Goal: Check status: Check status

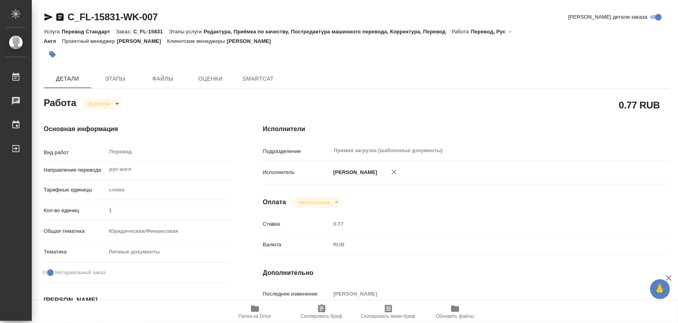
type textarea "x"
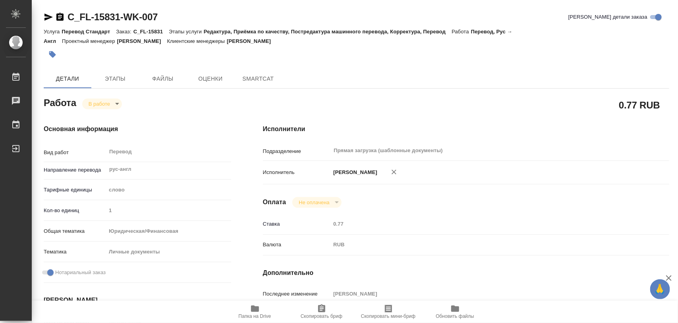
type textarea "x"
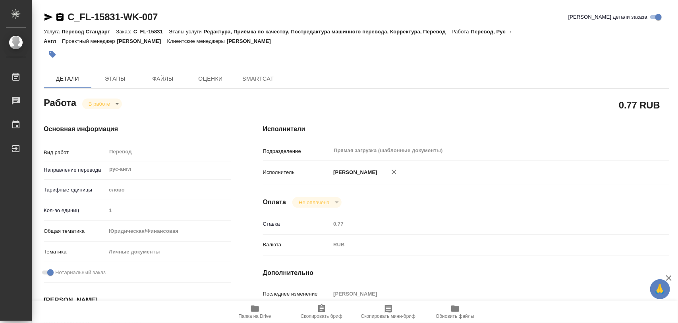
type textarea "x"
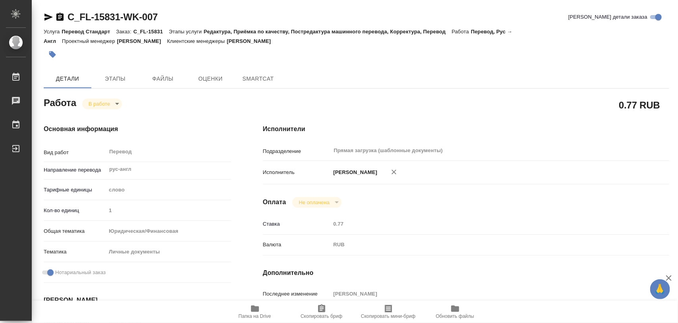
type textarea "x"
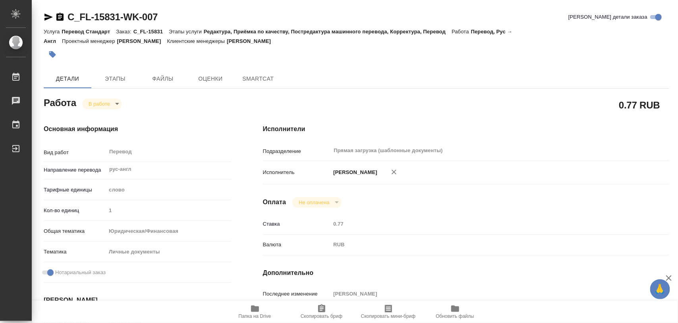
type textarea "x"
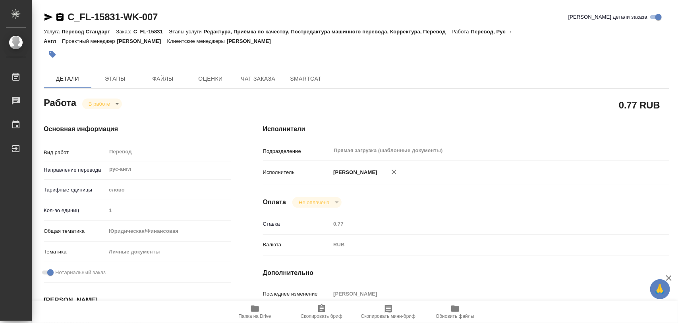
type textarea "x"
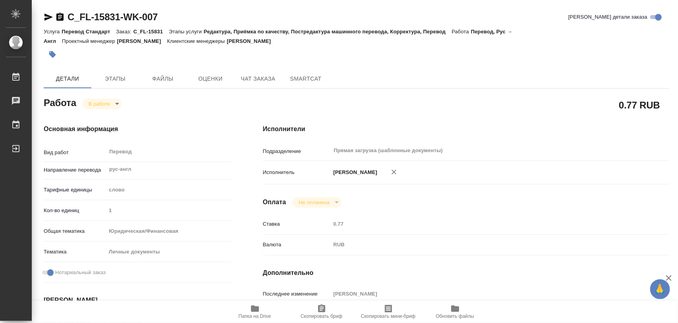
type textarea "x"
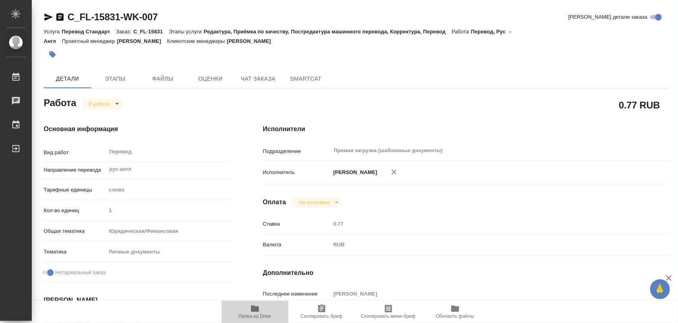
click at [256, 310] on icon "button" at bounding box center [255, 308] width 8 height 6
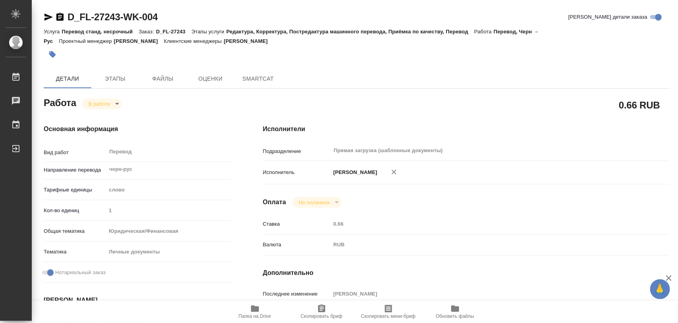
type textarea "x"
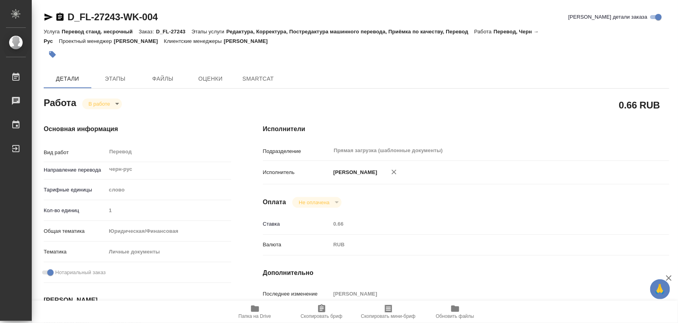
type textarea "x"
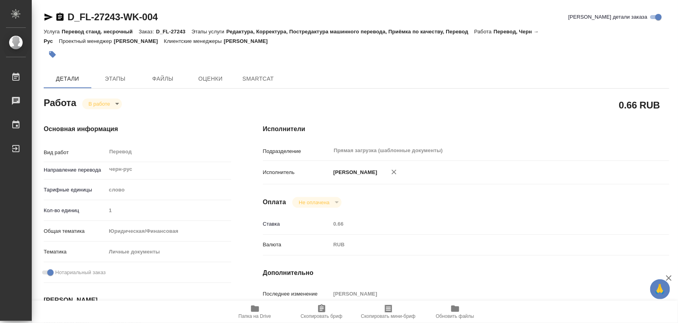
type textarea "x"
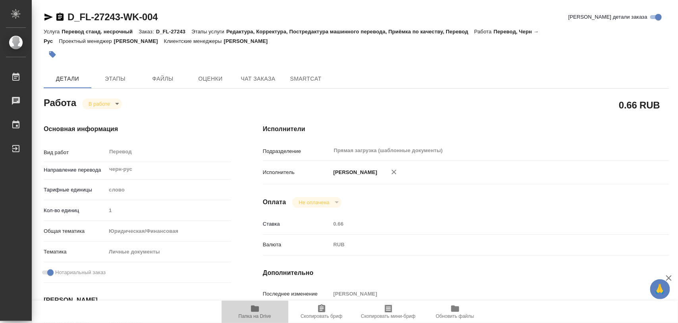
click at [257, 312] on icon "button" at bounding box center [255, 308] width 8 height 6
type textarea "x"
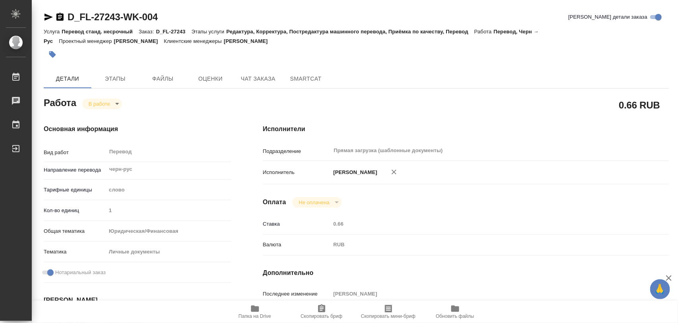
type textarea "x"
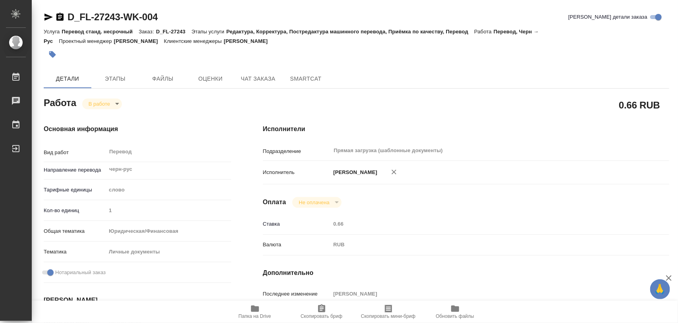
type textarea "x"
click at [110, 77] on span "Этапы" at bounding box center [115, 79] width 38 height 10
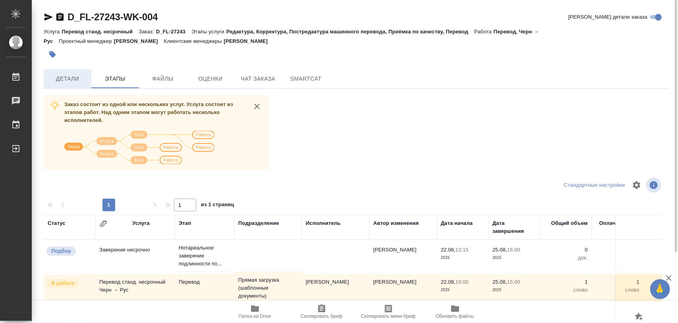
click at [57, 79] on span "Детали" at bounding box center [67, 79] width 38 height 10
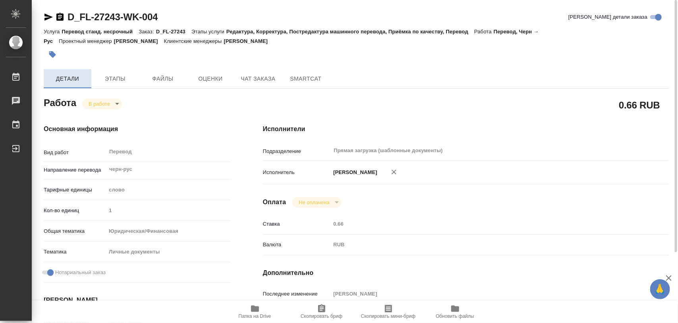
type textarea "x"
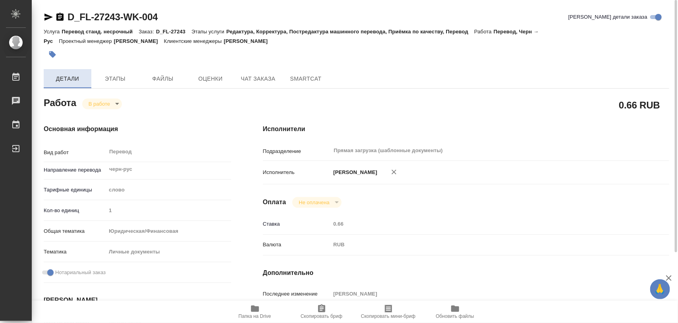
type textarea "x"
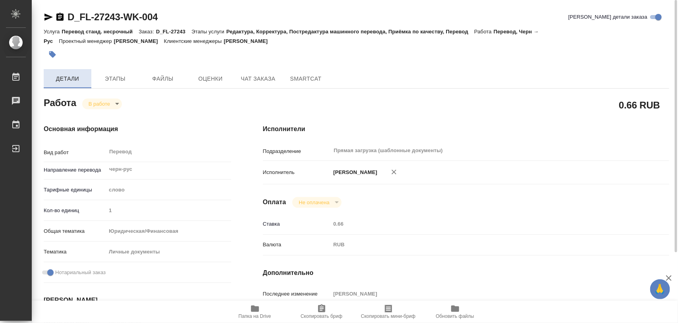
type textarea "x"
